Goal: Information Seeking & Learning: Learn about a topic

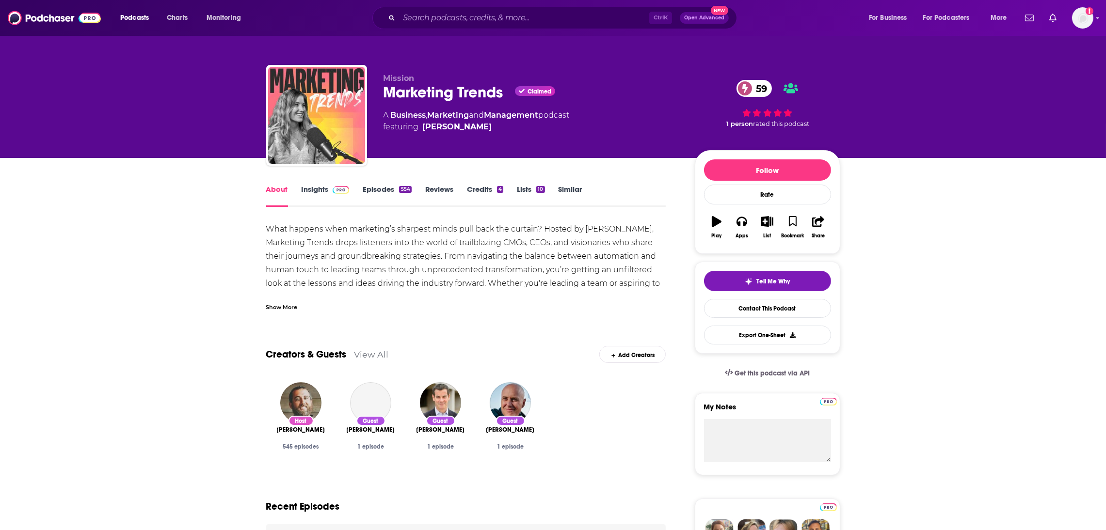
click at [315, 189] on link "Insights" at bounding box center [325, 196] width 48 height 22
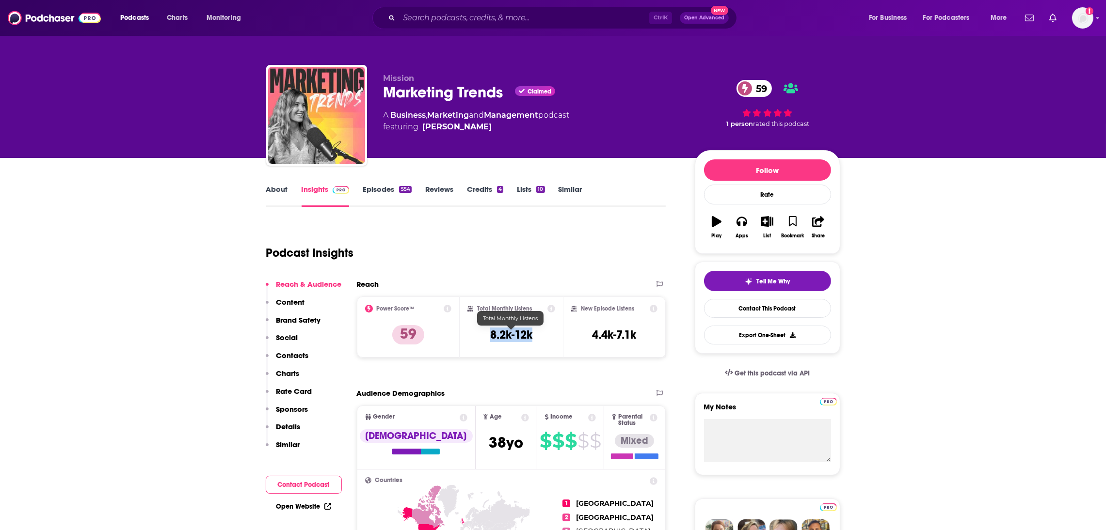
drag, startPoint x: 535, startPoint y: 340, endPoint x: 478, endPoint y: 337, distance: 56.8
click at [478, 337] on div "Total Monthly Listens 8.2k-12k" at bounding box center [511, 327] width 88 height 45
copy h3 "8.2k-12k"
click at [406, 20] on input "Search podcasts, credits, & more..." at bounding box center [524, 18] width 250 height 16
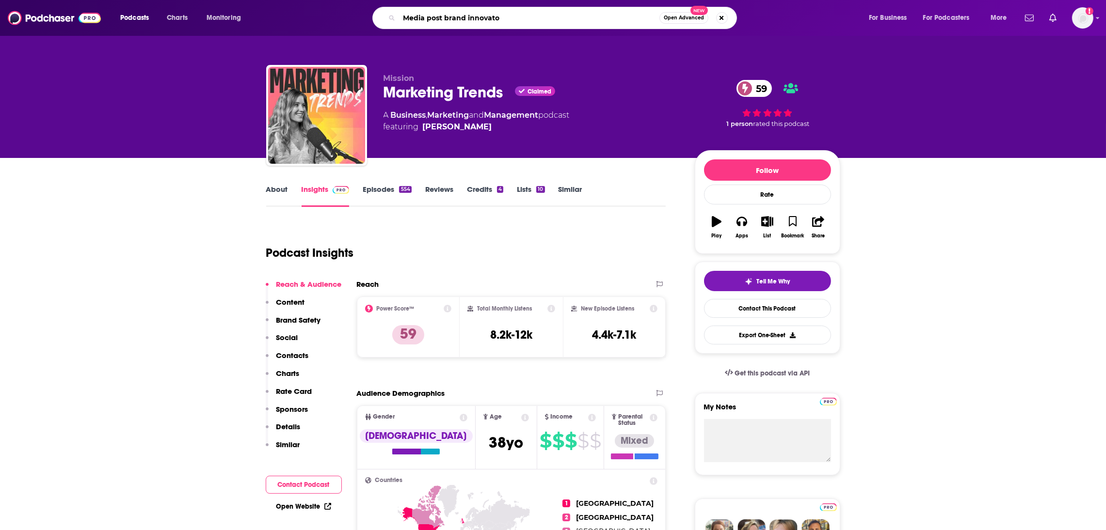
type input "Media post brand innovator"
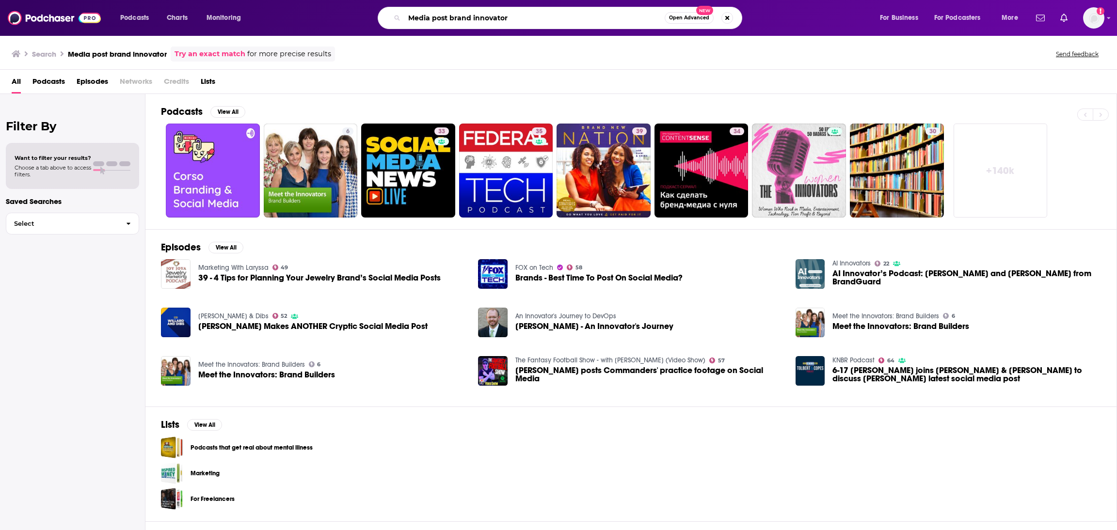
drag, startPoint x: 449, startPoint y: 18, endPoint x: 369, endPoint y: 11, distance: 80.3
click at [369, 11] on div "Media post brand innovator Open Advanced New" at bounding box center [569, 18] width 601 height 22
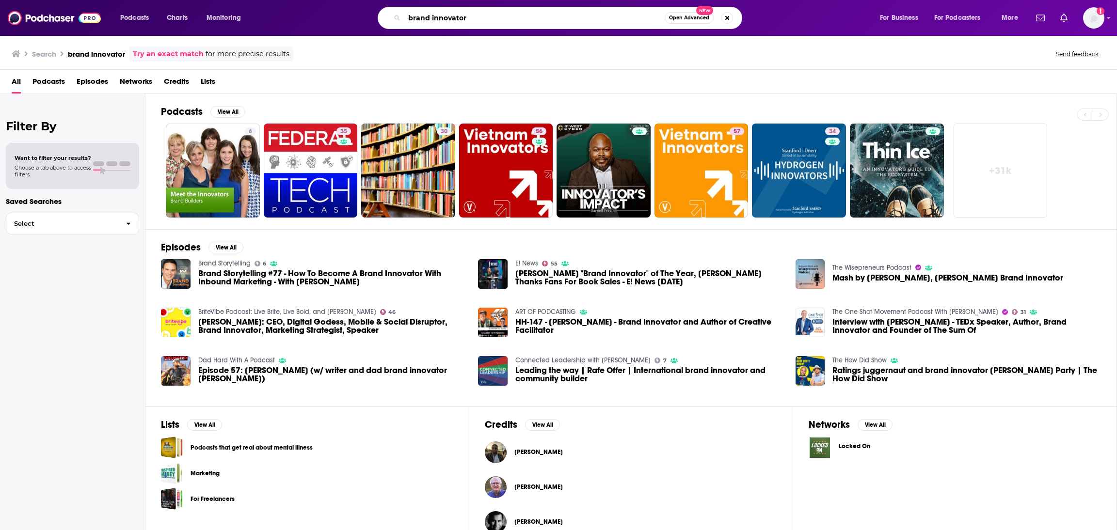
click at [476, 17] on input "brand innovator" at bounding box center [534, 18] width 260 height 16
type input "brand innovator media post"
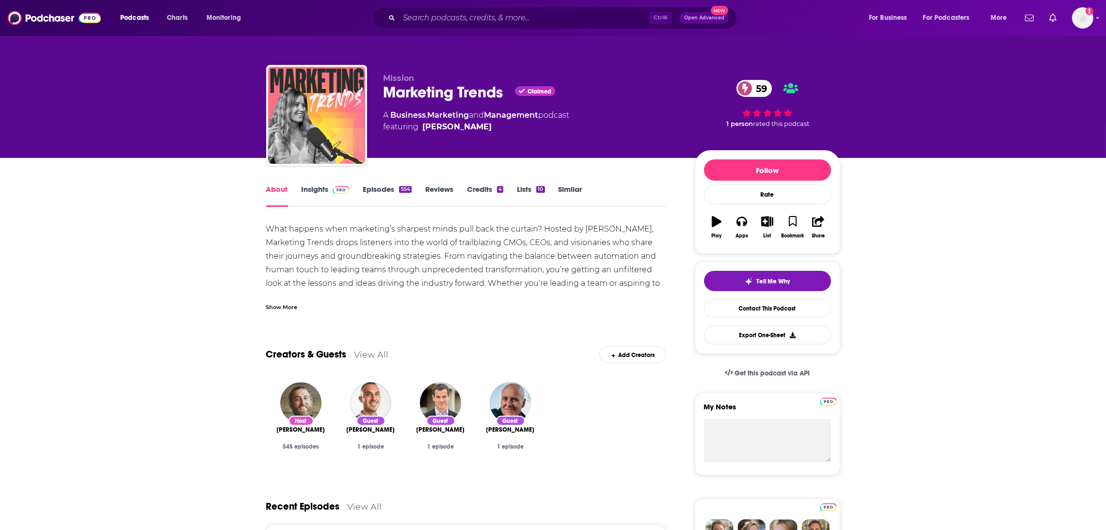
click at [305, 187] on link "Insights" at bounding box center [325, 196] width 48 height 22
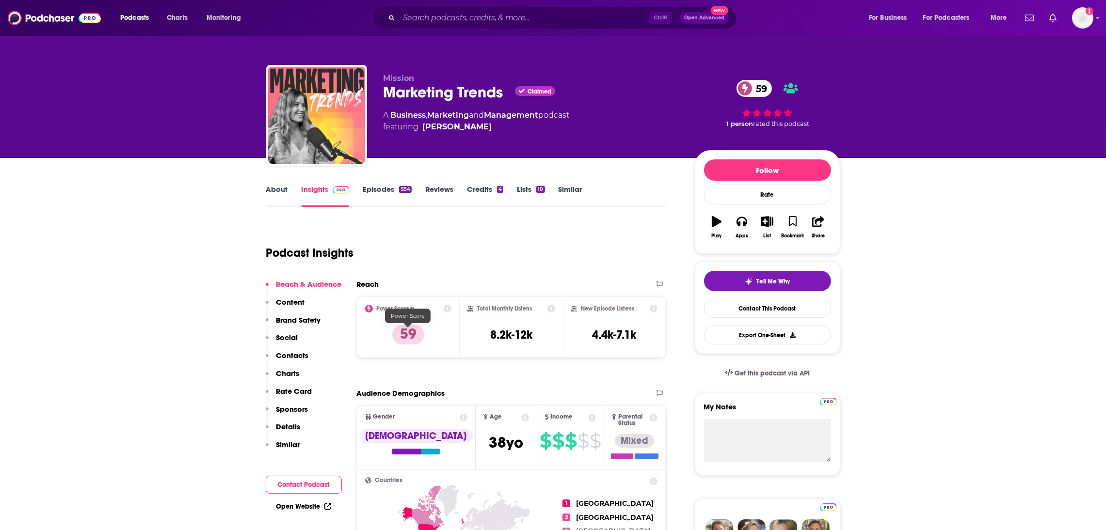
click at [411, 333] on p "59" at bounding box center [408, 334] width 32 height 19
click at [405, 338] on p "59" at bounding box center [408, 334] width 32 height 19
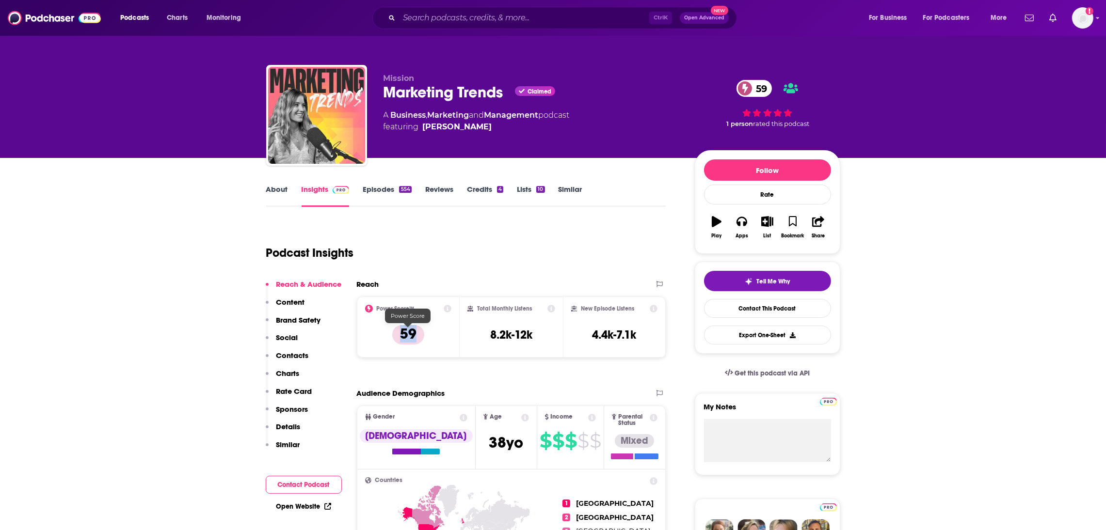
click at [405, 338] on p "59" at bounding box center [408, 334] width 32 height 19
click at [404, 314] on div "Power Score™ 59" at bounding box center [408, 327] width 87 height 45
click at [398, 308] on h2 "Power Score™" at bounding box center [396, 308] width 38 height 7
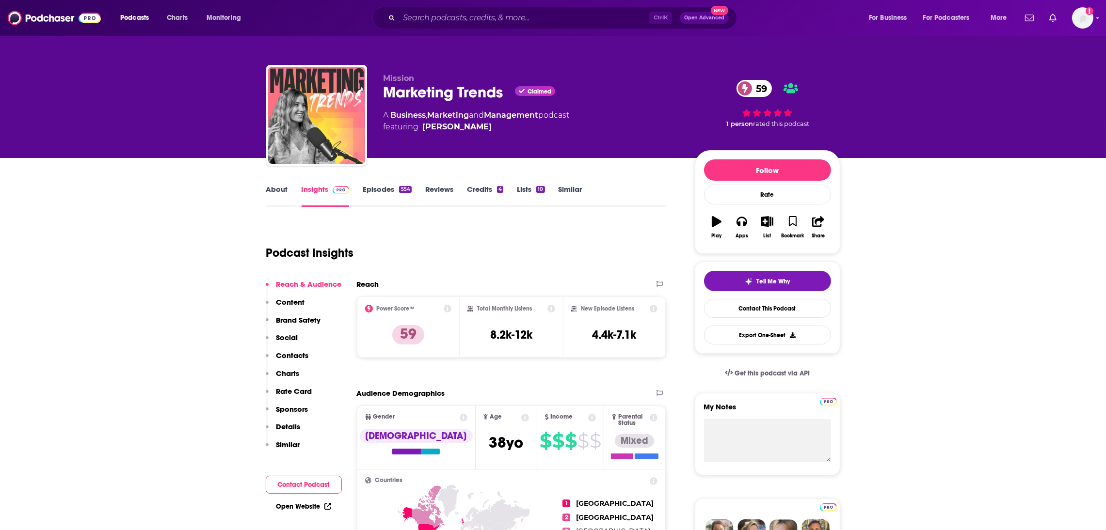
click at [392, 305] on div "Power Score™ 59" at bounding box center [408, 327] width 103 height 61
click at [421, 343] on div "Power Score™ 59" at bounding box center [408, 327] width 87 height 45
click at [411, 338] on p "59" at bounding box center [408, 334] width 32 height 19
